Goal: Navigation & Orientation: Find specific page/section

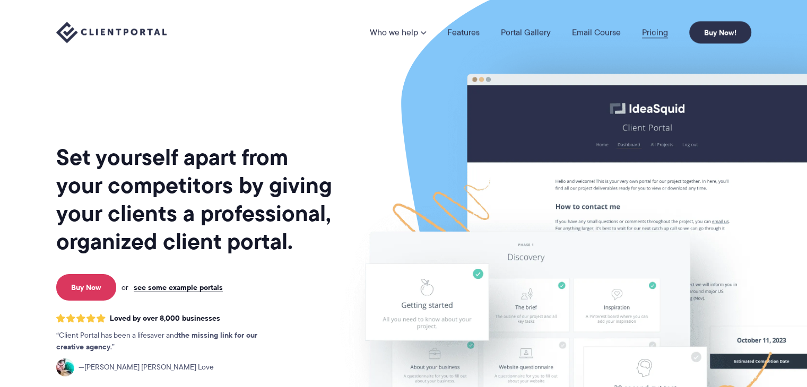
click at [652, 30] on link "Pricing" at bounding box center [655, 32] width 26 height 8
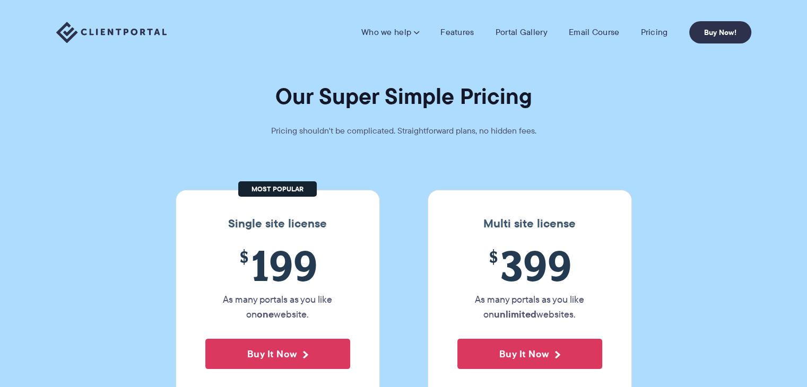
click at [152, 29] on img at bounding box center [111, 33] width 110 height 22
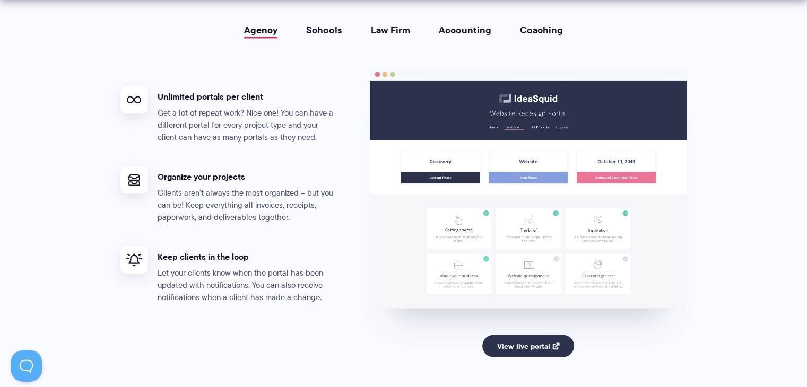
scroll to position [1993, 0]
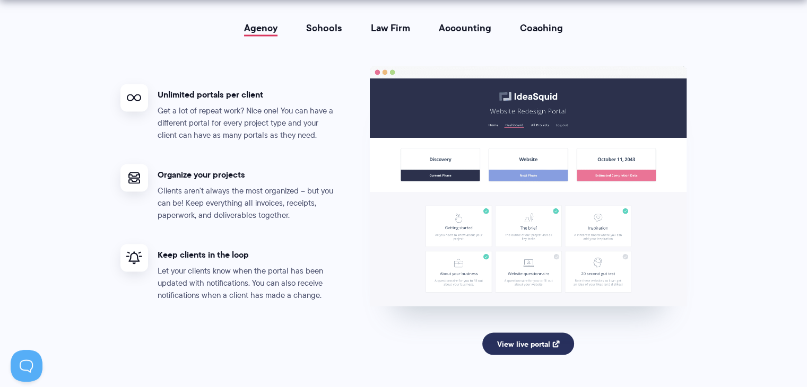
click at [522, 336] on link "View live portal" at bounding box center [528, 343] width 92 height 22
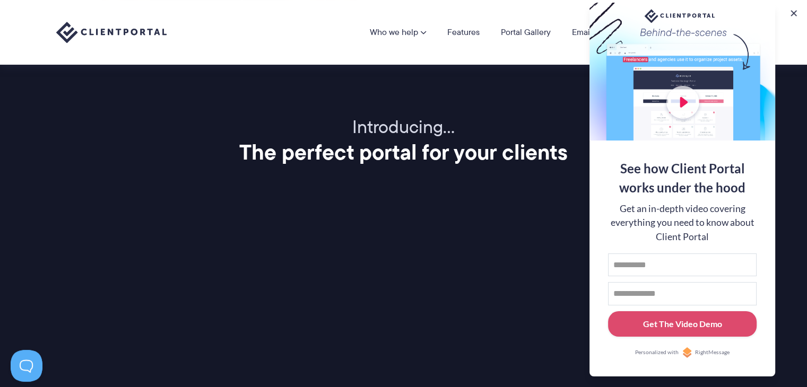
scroll to position [1218, 0]
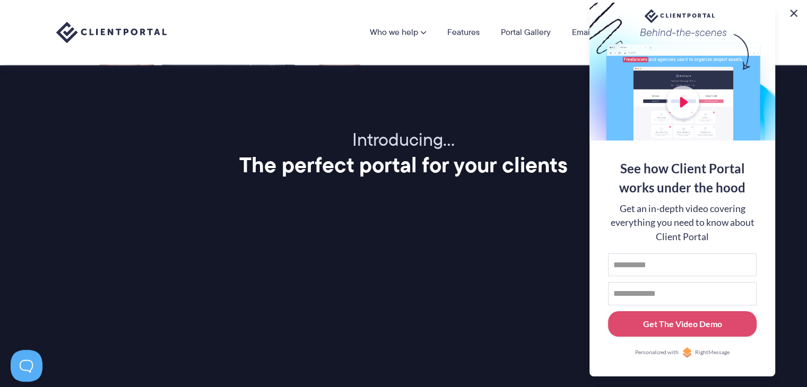
click at [793, 9] on button at bounding box center [793, 13] width 13 height 13
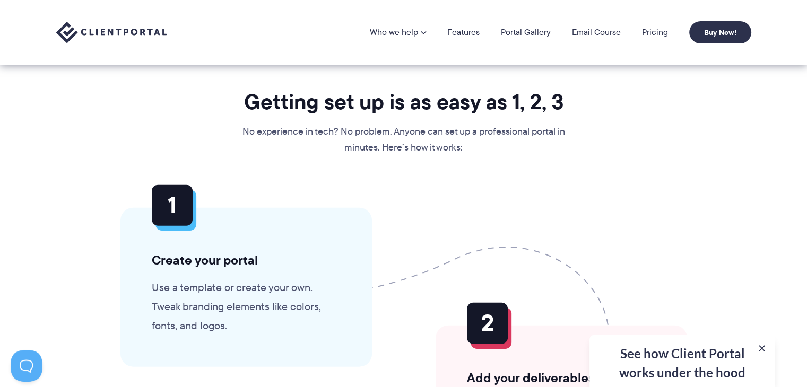
scroll to position [2396, 0]
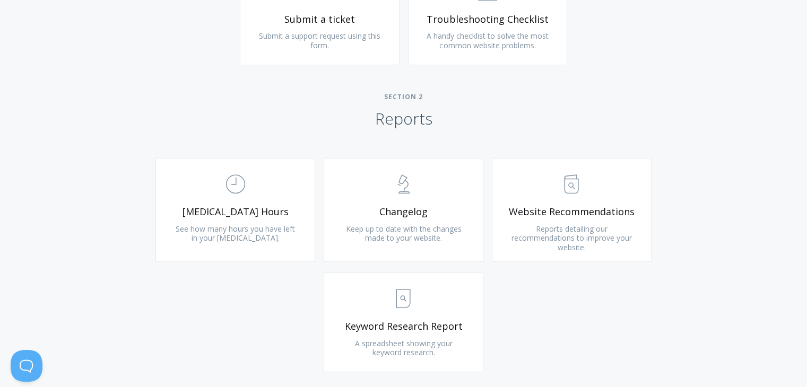
scroll to position [616, 0]
click at [610, 217] on link ".st0{fill:none;stroke:#000000;stroke-width:2;stroke-miterlimit:10;} Untitled-13…" at bounding box center [572, 209] width 160 height 104
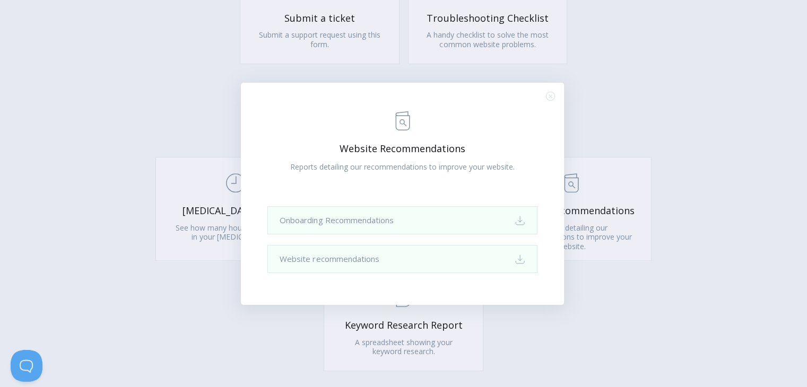
click at [643, 136] on div ".st0{fill:none;stroke:#000000;stroke-width:2;stroke-miterlimit:10;} Untitled-13…" at bounding box center [403, 193] width 807 height 387
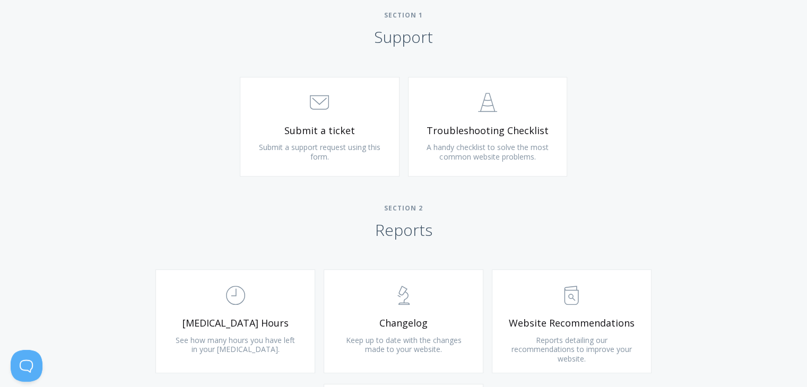
scroll to position [503, 0]
click at [312, 126] on span "Submit a ticket" at bounding box center [319, 132] width 127 height 12
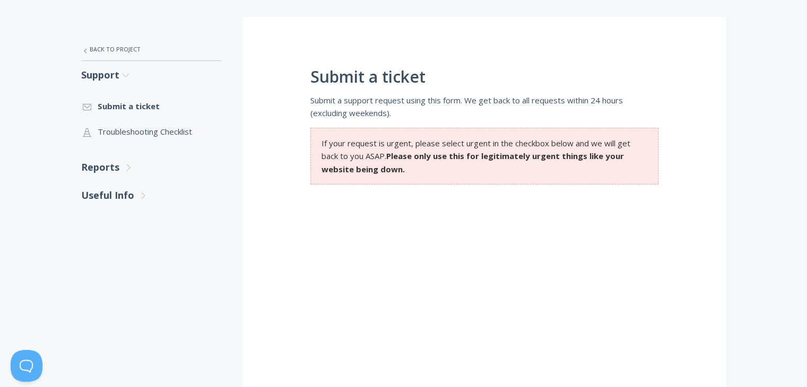
scroll to position [178, 0]
click at [179, 131] on link ".st0{fill:none;stroke:#000000;stroke-width:2;stroke-miterlimit:10;} Untitled-24…" at bounding box center [151, 130] width 140 height 25
click at [0, 0] on icon ".st0{fill:none;stroke:#000000;stroke-width:2;stroke-miterlimit:10;} Untitled-27" at bounding box center [0, 0] width 0 height 0
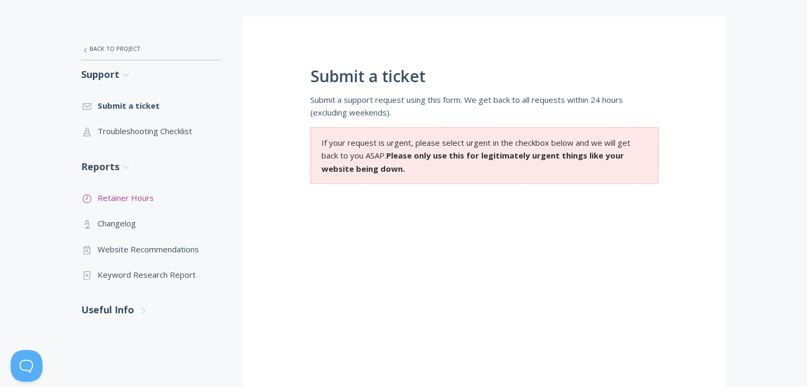
click at [144, 195] on link ".st0{fill:none;stroke:#000000;stroke-width:2;stroke-miterlimit:10;} Untitled-18…" at bounding box center [151, 197] width 140 height 25
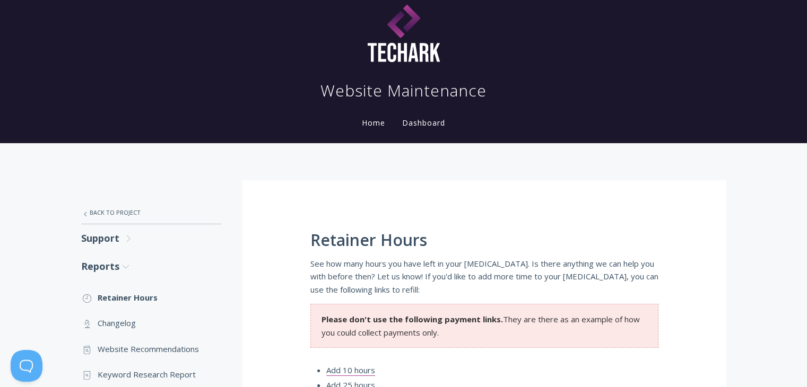
scroll to position [14, 0]
click at [110, 216] on link ".st0{fill:none;stroke:#000000;stroke-width:2;stroke-miterlimit:10;} Untitled-27…" at bounding box center [151, 213] width 140 height 22
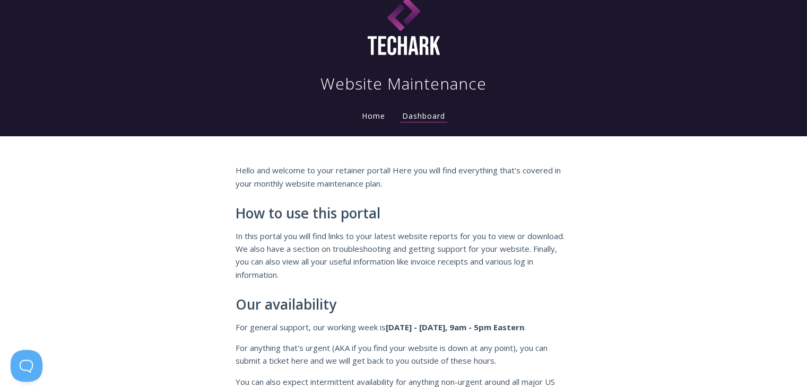
scroll to position [21, 0]
click at [426, 118] on link "Dashboard" at bounding box center [423, 117] width 47 height 12
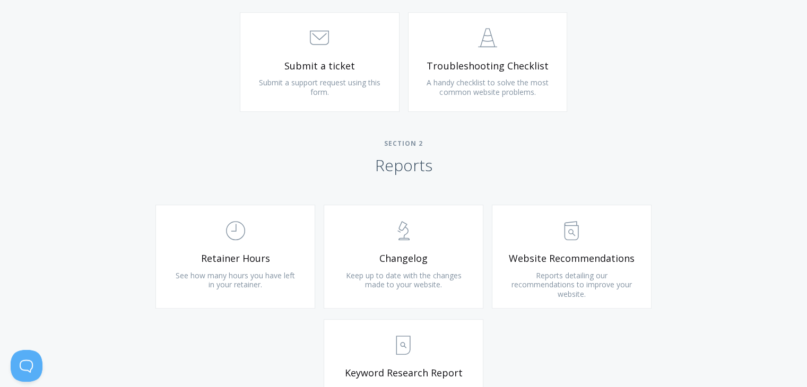
scroll to position [598, 0]
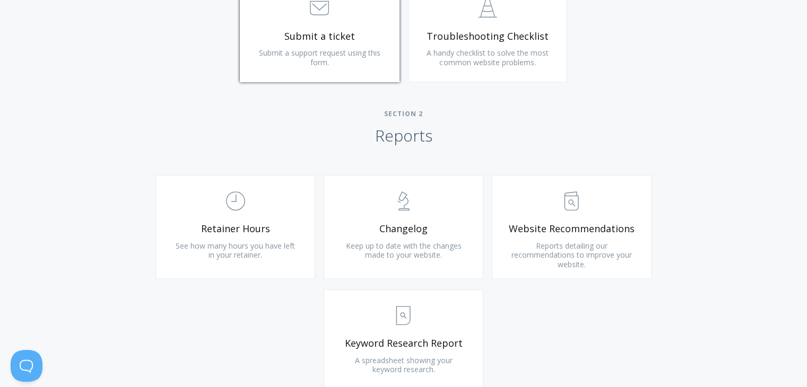
click at [326, 58] on span "Submit a support request using this form." at bounding box center [319, 58] width 121 height 20
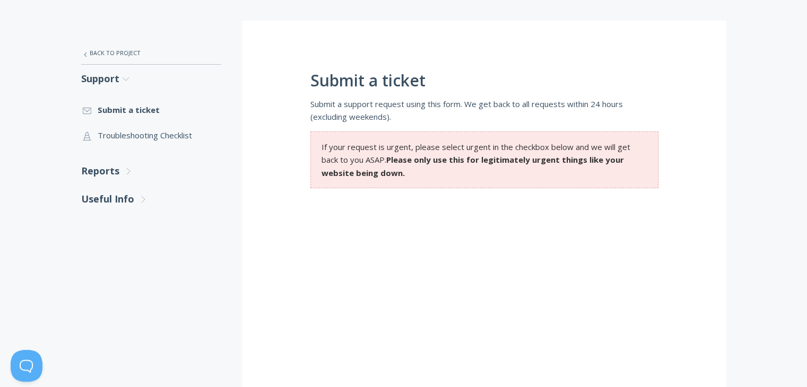
scroll to position [4, 0]
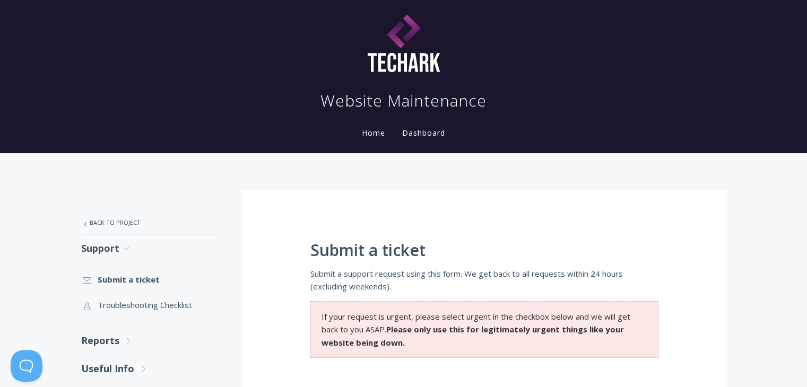
click at [418, 128] on link "Dashboard" at bounding box center [423, 133] width 47 height 10
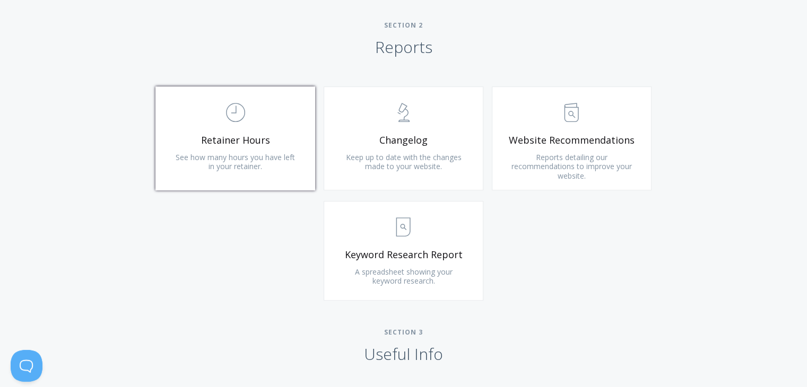
scroll to position [687, 0]
click at [259, 152] on span "See how many hours you have left in your retainer." at bounding box center [235, 162] width 119 height 20
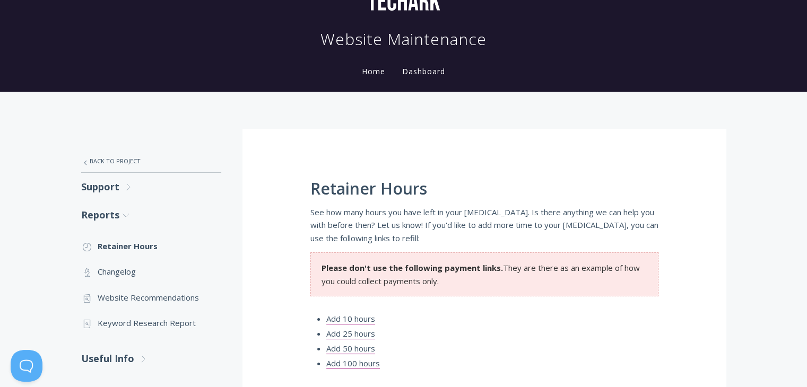
scroll to position [65, 0]
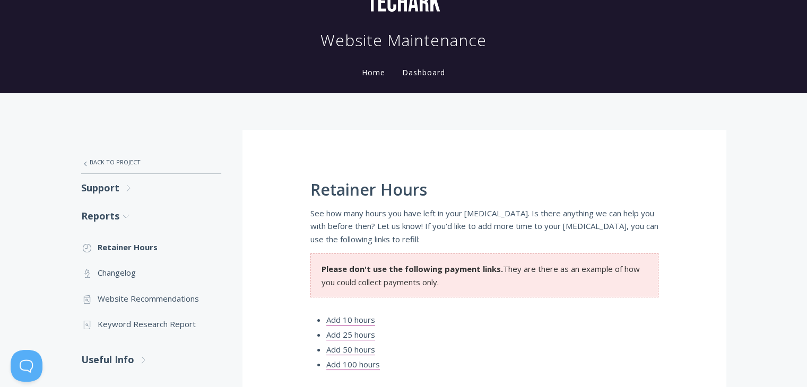
click at [437, 71] on link "Dashboard" at bounding box center [423, 72] width 47 height 10
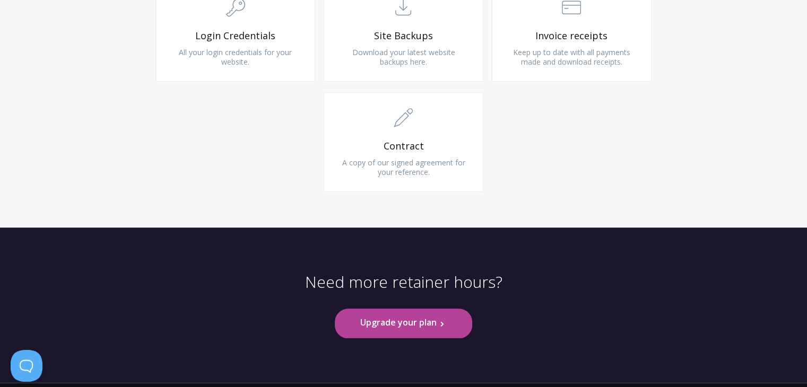
scroll to position [1121, 0]
